Goal: Task Accomplishment & Management: Manage account settings

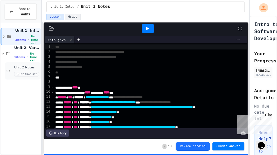
click at [12, 68] on div "Unit 2 Notes No time set" at bounding box center [23, 71] width 36 height 17
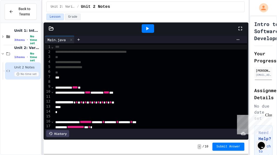
scroll to position [44, 0]
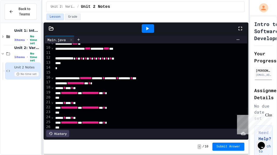
click at [53, 78] on span "⌄" at bounding box center [52, 77] width 3 height 4
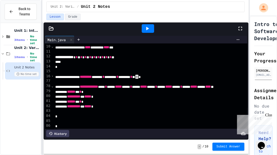
scroll to position [45, 0]
click at [64, 110] on div at bounding box center [184, 111] width 261 height 5
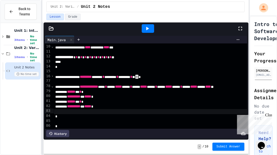
click at [127, 103] on div "****** ****** * * *" at bounding box center [184, 102] width 261 height 5
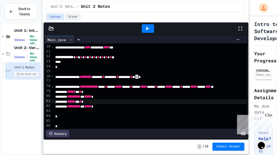
click at [127, 105] on div "**********" at bounding box center [184, 106] width 261 height 5
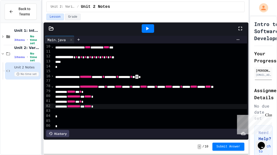
click at [80, 95] on span "**********" at bounding box center [73, 97] width 13 height 4
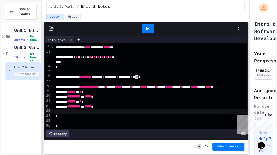
click at [92, 112] on div at bounding box center [184, 111] width 261 height 5
click at [93, 111] on div at bounding box center [184, 111] width 261 height 5
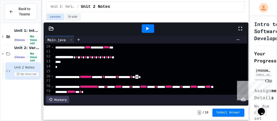
click at [240, 26] on icon at bounding box center [240, 29] width 6 height 6
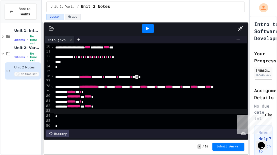
scroll to position [8, 0]
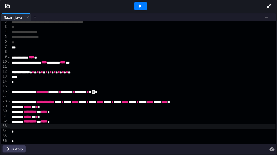
click at [6, 9] on div at bounding box center [138, 6] width 277 height 12
click at [6, 7] on icon at bounding box center [7, 6] width 5 height 5
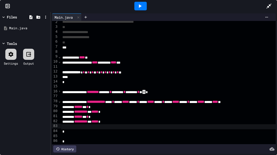
click at [8, 51] on div at bounding box center [10, 54] width 11 height 11
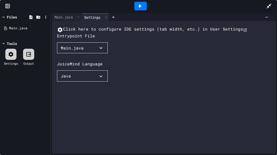
click at [88, 33] on button "Click here to configure IDE settings (tab width, etc.) in User Settings" at bounding box center [152, 29] width 190 height 7
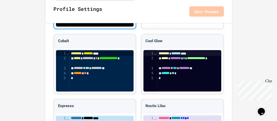
scroll to position [485, 0]
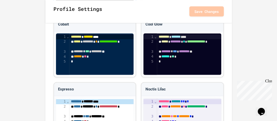
click at [82, 59] on div "*" at bounding box center [101, 61] width 64 height 5
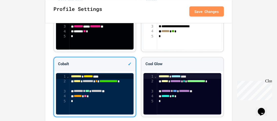
scroll to position [447, 0]
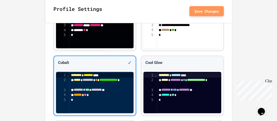
click at [193, 9] on button "Save Changes" at bounding box center [206, 11] width 34 height 10
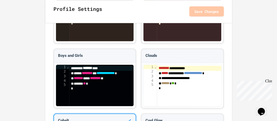
scroll to position [0, 0]
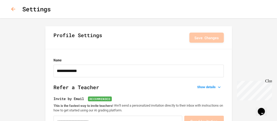
click at [15, 9] on icon "button" at bounding box center [13, 9] width 6 height 6
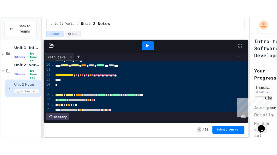
scroll to position [47, 0]
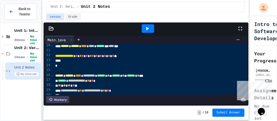
click at [240, 27] on icon at bounding box center [240, 29] width 6 height 6
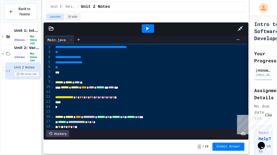
scroll to position [2, 0]
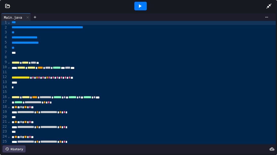
click at [9, 63] on span "⌄" at bounding box center [9, 62] width 3 height 4
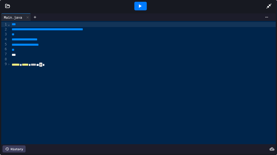
scroll to position [0, 0]
click at [9, 64] on span "›" at bounding box center [9, 64] width 3 height 4
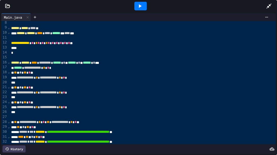
scroll to position [34, 1]
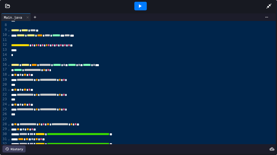
click at [8, 65] on span "⌄" at bounding box center [9, 65] width 3 height 4
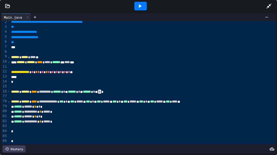
scroll to position [8, 0]
click at [6, 9] on div at bounding box center [138, 6] width 277 height 12
click at [7, 9] on div at bounding box center [138, 6] width 277 height 12
click at [7, 8] on icon at bounding box center [8, 6] width 4 height 4
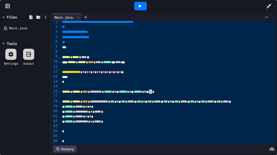
click at [9, 53] on icon at bounding box center [11, 54] width 5 height 5
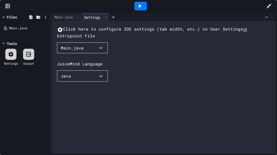
click at [96, 33] on button "Click here to configure IDE settings (tab width, etc.) in User Settings" at bounding box center [152, 29] width 190 height 7
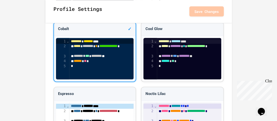
scroll to position [481, 0]
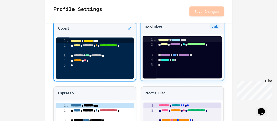
click at [147, 70] on div "9 1 2 3 4 5" at bounding box center [148, 57] width 11 height 42
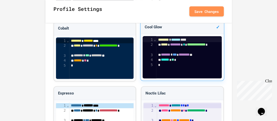
click at [142, 62] on div "**********" at bounding box center [182, 57] width 83 height 47
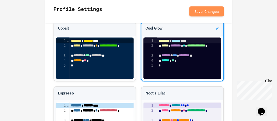
click at [144, 65] on div "5" at bounding box center [148, 65] width 11 height 5
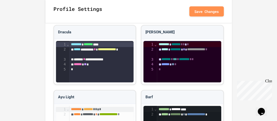
scroll to position [216, 0]
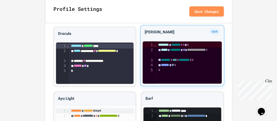
click at [159, 67] on div "****** ** *" at bounding box center [189, 65] width 66 height 5
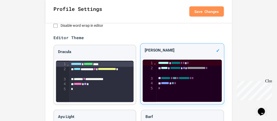
scroll to position [198, 0]
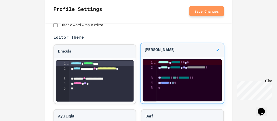
click at [193, 14] on button "Save Changes" at bounding box center [206, 11] width 34 height 10
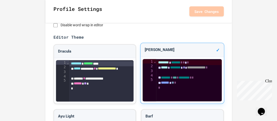
scroll to position [0, 0]
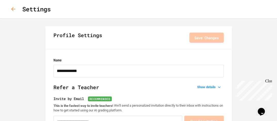
click at [13, 8] on icon "button" at bounding box center [13, 9] width 6 height 6
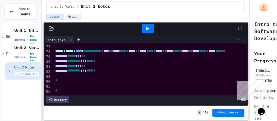
scroll to position [379, 1]
click at [75, 57] on span "******" at bounding box center [71, 56] width 8 height 4
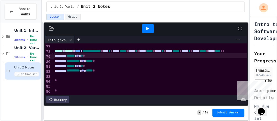
click at [53, 28] on icon at bounding box center [51, 29] width 4 height 4
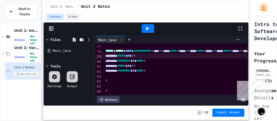
click at [51, 76] on div at bounding box center [54, 76] width 11 height 11
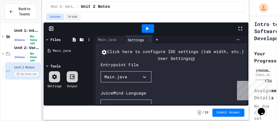
click at [105, 59] on button "Click here to configure IDE settings (tab width, etc.) in User Settings" at bounding box center [176, 55] width 151 height 13
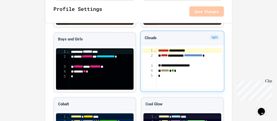
scroll to position [430, 0]
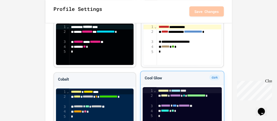
click at [168, 89] on span "********" at bounding box center [163, 91] width 11 height 4
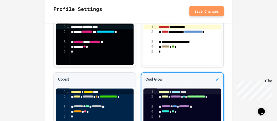
click at [198, 12] on button "Save Changes" at bounding box center [206, 11] width 34 height 10
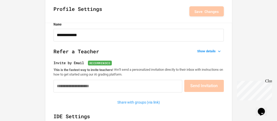
scroll to position [0, 0]
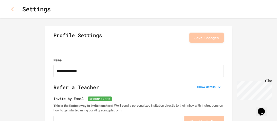
click at [9, 7] on button "button" at bounding box center [13, 9] width 10 height 10
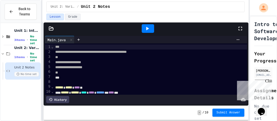
click at [241, 25] on div at bounding box center [242, 29] width 11 height 14
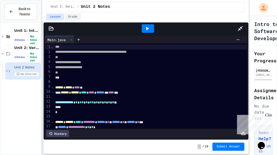
scroll to position [51, 0]
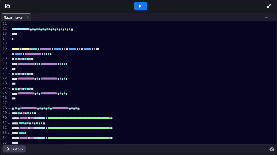
click at [176, 82] on div "*" at bounding box center [142, 84] width 265 height 5
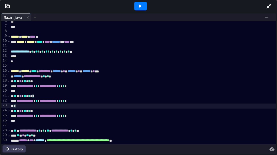
scroll to position [28, 1]
click at [9, 71] on span "⌄" at bounding box center [9, 71] width 3 height 4
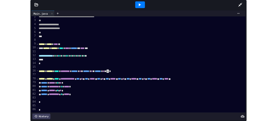
scroll to position [8, 1]
